Goal: Information Seeking & Learning: Learn about a topic

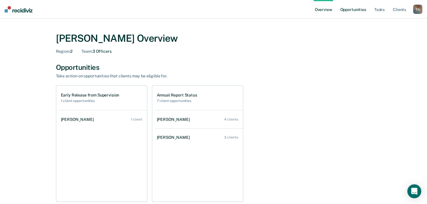
click at [355, 9] on link "Opportunities" at bounding box center [353, 9] width 28 height 19
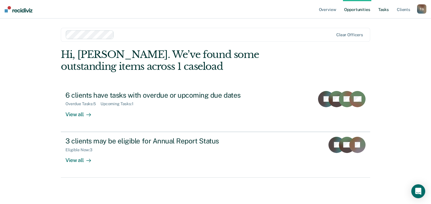
click at [385, 11] on link "Tasks" at bounding box center [383, 9] width 13 height 19
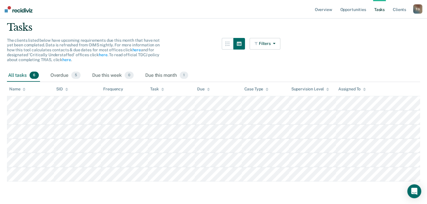
scroll to position [39, 0]
click at [169, 73] on div "Due this month 1" at bounding box center [166, 75] width 45 height 13
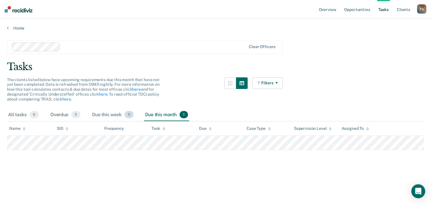
click at [109, 115] on div "Due this week 0" at bounding box center [113, 115] width 44 height 13
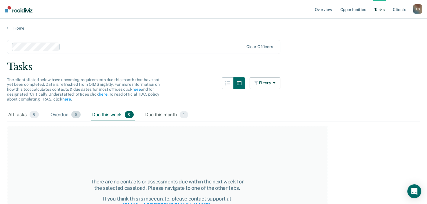
click at [61, 115] on div "Overdue 5" at bounding box center [65, 115] width 32 height 13
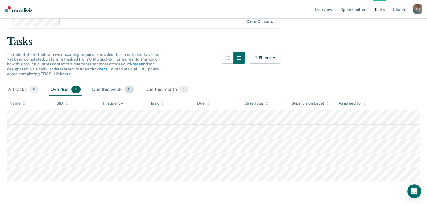
scroll to position [25, 0]
click at [19, 88] on div "All tasks 6" at bounding box center [23, 89] width 33 height 13
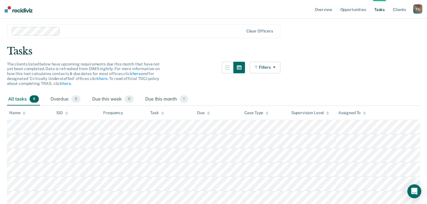
scroll to position [0, 0]
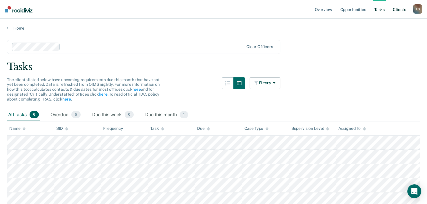
click at [405, 10] on link "Client s" at bounding box center [399, 9] width 16 height 19
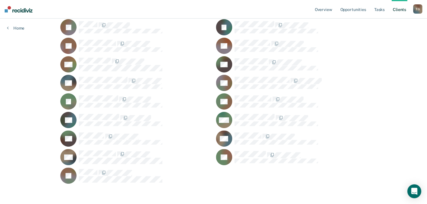
scroll to position [144, 0]
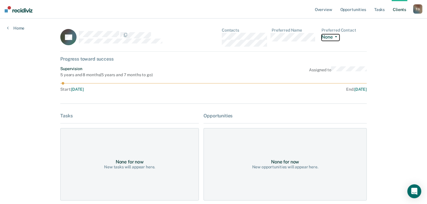
click at [337, 37] on icon "button" at bounding box center [336, 36] width 2 height 1
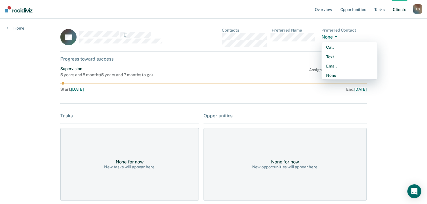
click at [337, 37] on icon "button" at bounding box center [336, 36] width 2 height 1
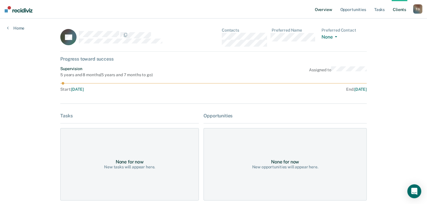
click at [318, 11] on link "Overview" at bounding box center [323, 9] width 20 height 19
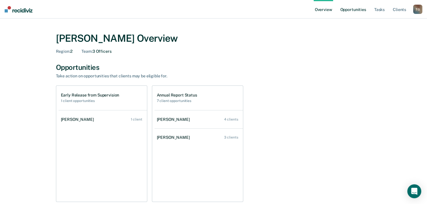
click at [348, 12] on link "Opportunities" at bounding box center [353, 9] width 28 height 19
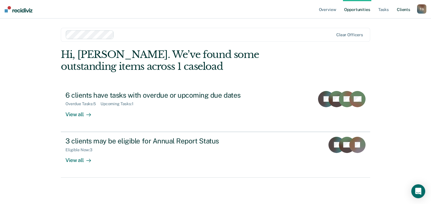
click at [398, 9] on link "Client s" at bounding box center [404, 9] width 16 height 19
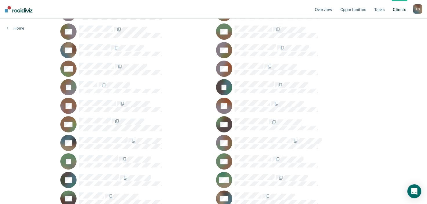
scroll to position [86, 0]
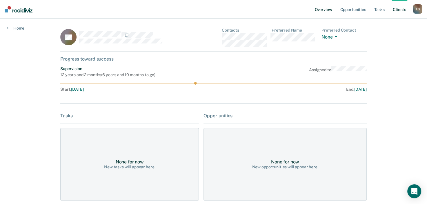
click at [325, 11] on link "Overview" at bounding box center [323, 9] width 20 height 19
